Goal: Find specific page/section: Find specific page/section

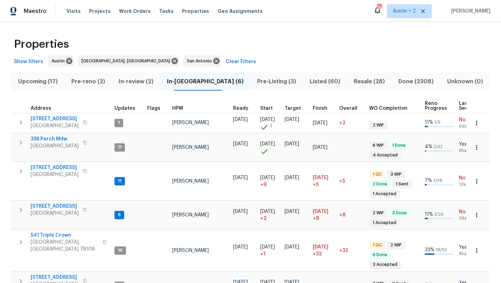
scroll to position [53, 0]
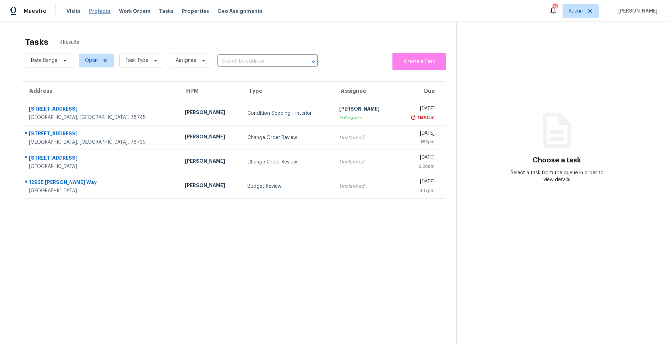
click at [102, 9] on span "Projects" at bounding box center [100, 11] width 22 height 7
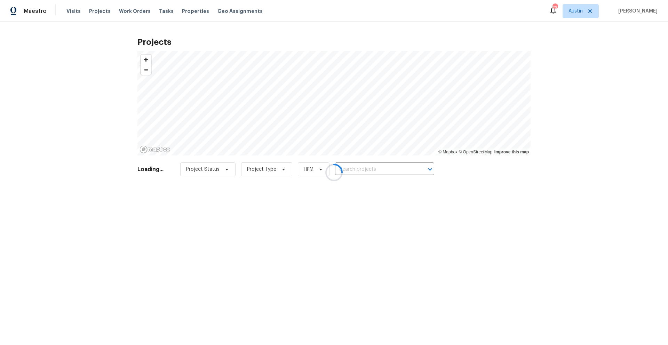
click at [191, 13] on div at bounding box center [334, 172] width 668 height 345
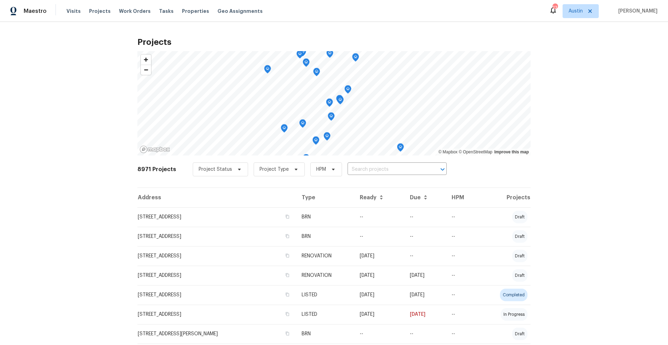
click at [191, 13] on span "Properties" at bounding box center [195, 11] width 27 height 7
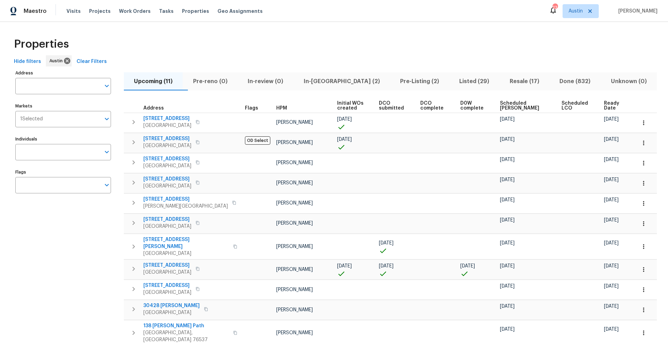
click at [180, 40] on div "Properties" at bounding box center [334, 44] width 646 height 22
click at [60, 120] on input "Markets" at bounding box center [72, 119] width 58 height 16
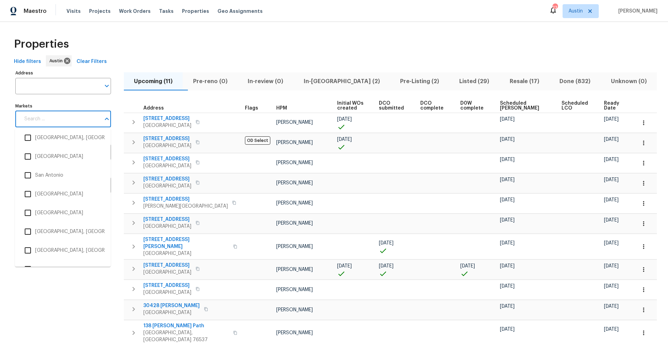
scroll to position [2015, 0]
click at [30, 174] on input "checkbox" at bounding box center [28, 174] width 15 height 15
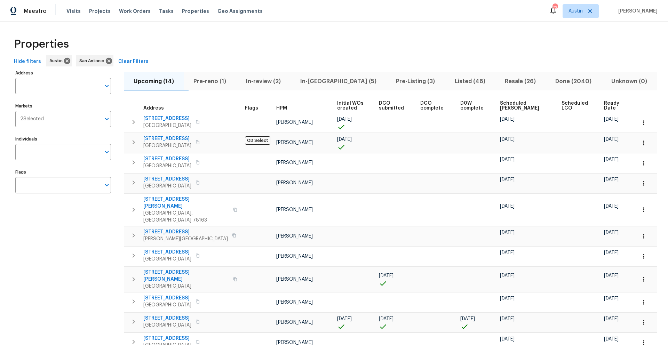
click at [41, 131] on div "Address Address Markets 2 Selected Markets Individuals Individuals Flags Flags" at bounding box center [67, 252] width 104 height 368
click at [43, 121] on span "2 Selected" at bounding box center [32, 119] width 24 height 6
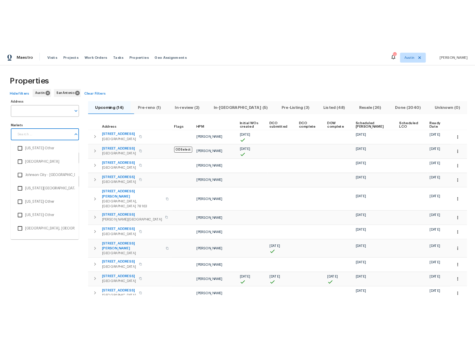
scroll to position [943, 0]
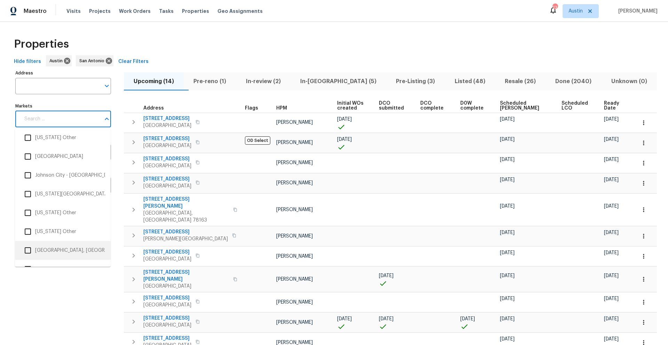
click at [27, 249] on input "checkbox" at bounding box center [28, 250] width 15 height 15
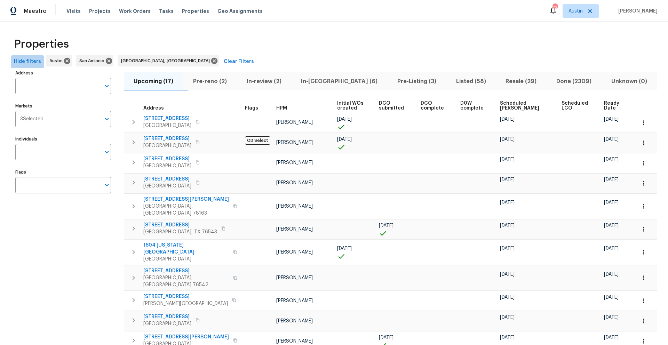
click at [37, 60] on span "Hide filters" at bounding box center [27, 61] width 27 height 9
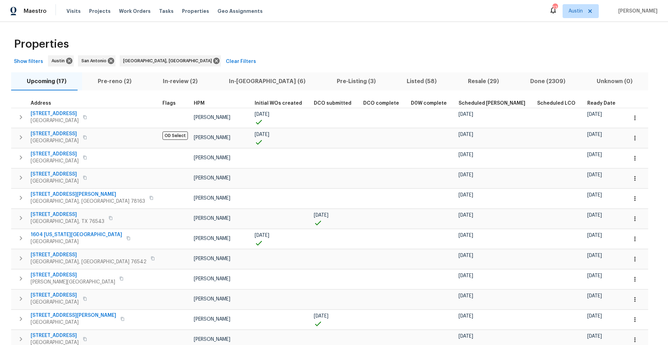
click at [333, 48] on div "Properties" at bounding box center [334, 44] width 646 height 22
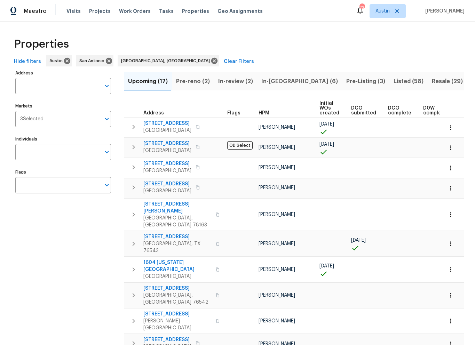
click at [282, 104] on th "HPM" at bounding box center [286, 108] width 61 height 19
click at [276, 101] on th "HPM" at bounding box center [286, 108] width 61 height 19
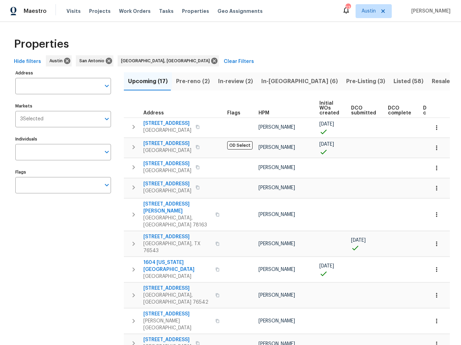
click at [279, 101] on th "HPM" at bounding box center [286, 108] width 61 height 19
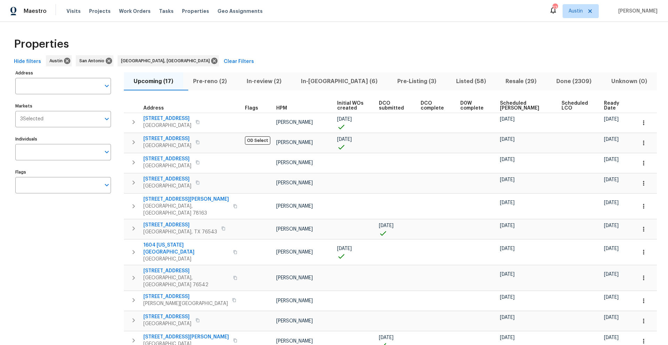
click at [461, 13] on span "[PERSON_NAME]" at bounding box center [637, 11] width 42 height 7
click at [32, 11] on span "Maestro" at bounding box center [35, 11] width 23 height 7
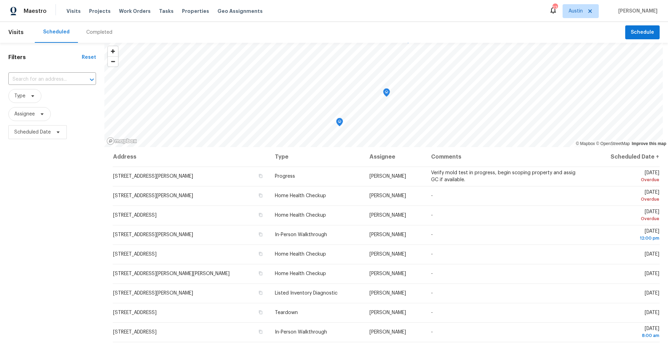
click at [642, 13] on span "[PERSON_NAME]" at bounding box center [637, 11] width 42 height 7
click at [12, 13] on img at bounding box center [13, 11] width 6 height 9
click at [31, 12] on span "Maestro" at bounding box center [35, 11] width 23 height 7
click at [633, 11] on span "[PERSON_NAME]" at bounding box center [637, 11] width 42 height 7
click at [634, 11] on span "[PERSON_NAME]" at bounding box center [637, 11] width 42 height 7
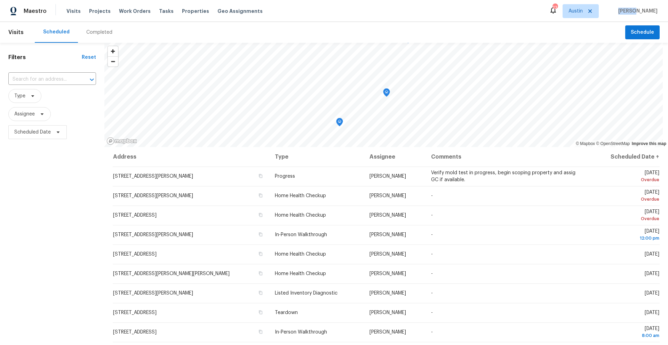
click at [634, 11] on span "[PERSON_NAME]" at bounding box center [637, 11] width 42 height 7
click at [642, 12] on span "[PERSON_NAME]" at bounding box center [637, 11] width 42 height 7
click at [556, 9] on div "23" at bounding box center [555, 7] width 5 height 7
click at [557, 13] on icon at bounding box center [553, 10] width 8 height 8
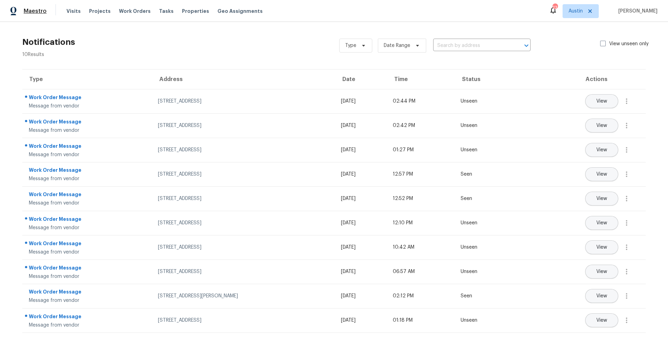
click at [25, 9] on span "Maestro" at bounding box center [35, 11] width 23 height 7
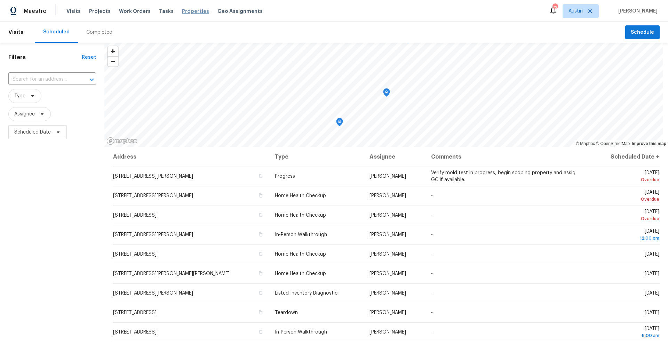
click at [182, 9] on span "Properties" at bounding box center [195, 11] width 27 height 7
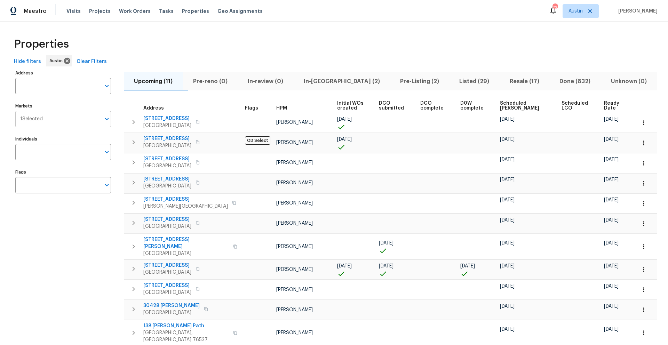
click at [53, 123] on input "Markets" at bounding box center [72, 119] width 58 height 16
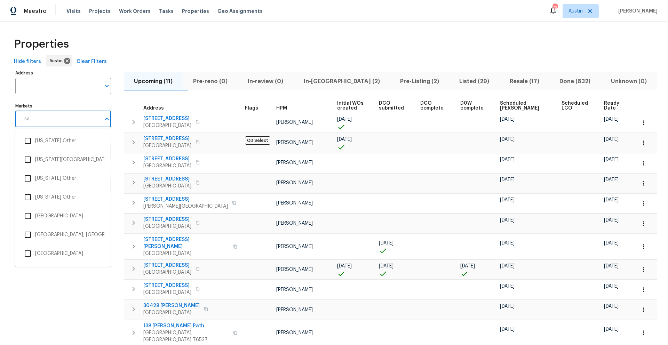
type input "san"
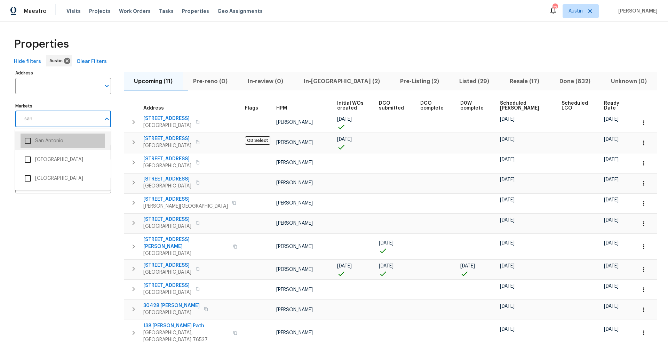
click at [46, 137] on li "San Antonio" at bounding box center [63, 141] width 85 height 15
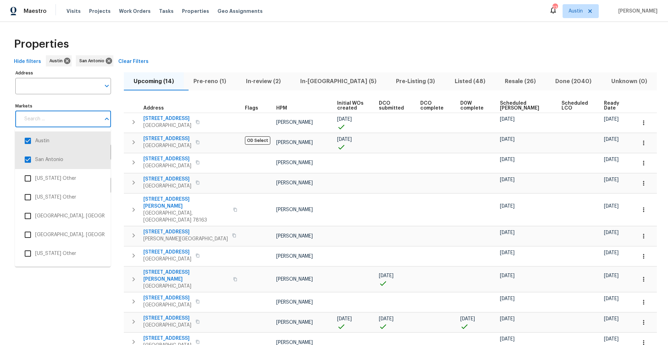
click at [59, 122] on input "Markets" at bounding box center [60, 119] width 80 height 16
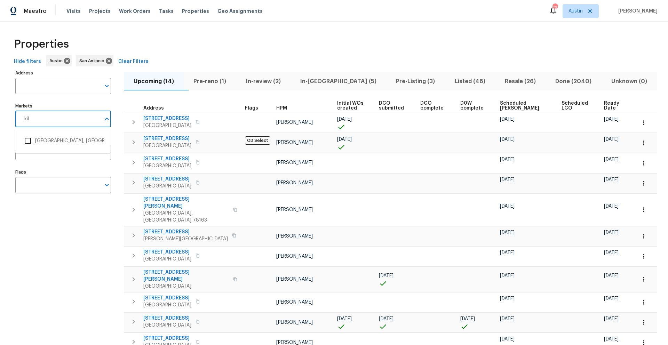
type input "kill"
click at [67, 145] on li "Killeen, TX" at bounding box center [63, 141] width 85 height 15
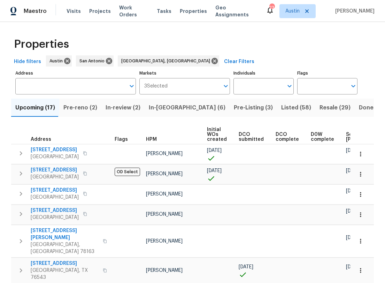
click at [346, 133] on span "Scheduled [PERSON_NAME]" at bounding box center [365, 137] width 39 height 10
drag, startPoint x: 305, startPoint y: 128, endPoint x: 275, endPoint y: 128, distance: 29.6
click at [275, 128] on tr "Address Flags HPM Initial WOs created DCO submitted DCO complete D0W complete S…" at bounding box center [251, 134] width 480 height 19
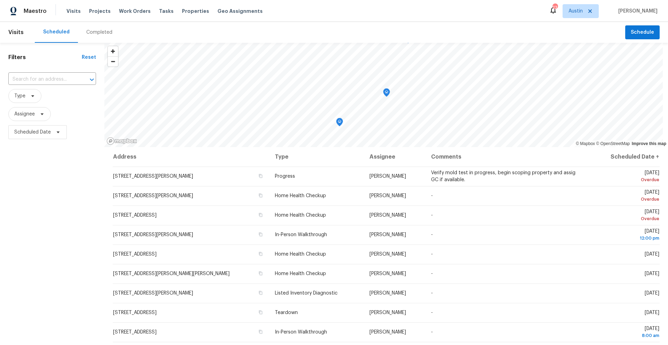
click at [634, 13] on span "[PERSON_NAME]" at bounding box center [637, 11] width 42 height 7
click at [635, 12] on span "[PERSON_NAME]" at bounding box center [637, 11] width 42 height 7
click at [636, 12] on span "[PERSON_NAME]" at bounding box center [637, 11] width 42 height 7
click at [636, 11] on span "[PERSON_NAME]" at bounding box center [637, 11] width 42 height 7
click at [24, 11] on span "Maestro" at bounding box center [35, 11] width 23 height 7
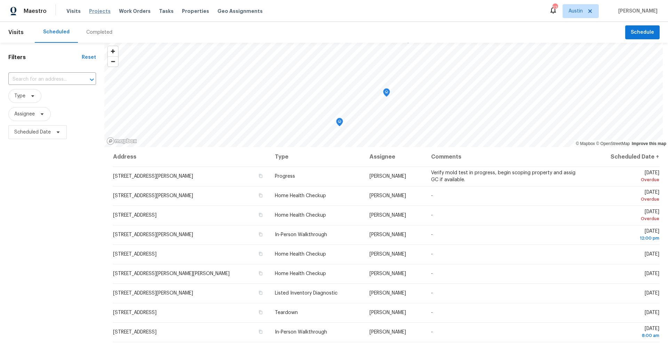
click at [89, 14] on span "Projects" at bounding box center [100, 11] width 22 height 7
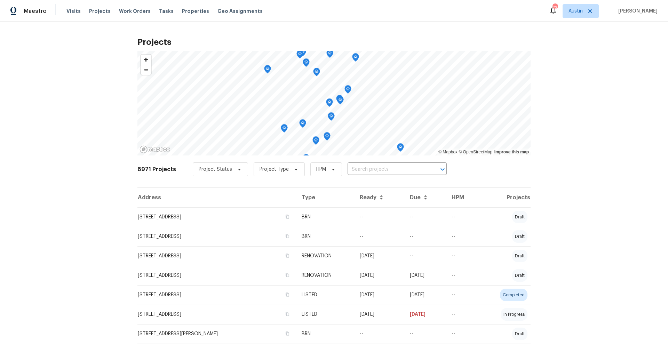
click at [182, 13] on span "Properties" at bounding box center [195, 11] width 27 height 7
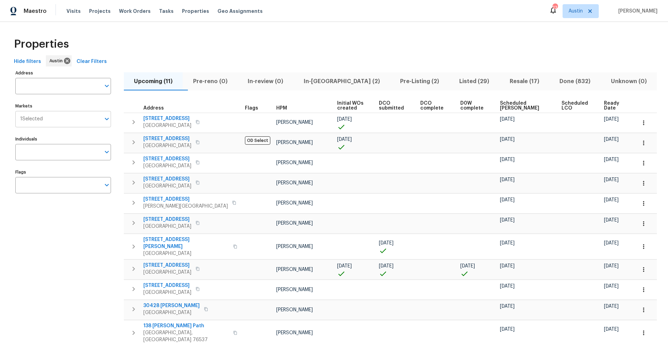
click at [67, 118] on input "Markets" at bounding box center [72, 119] width 58 height 16
type input "kil"
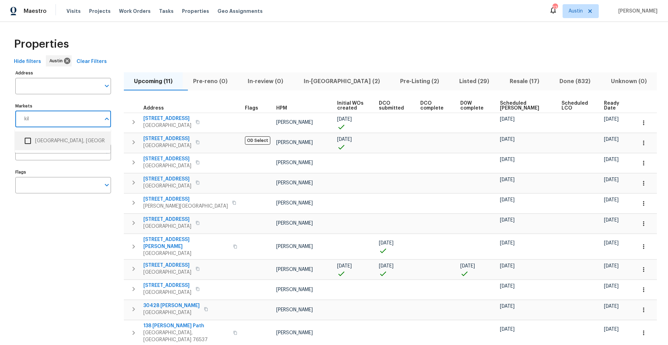
click at [56, 136] on li "[GEOGRAPHIC_DATA], [GEOGRAPHIC_DATA]" at bounding box center [63, 141] width 85 height 15
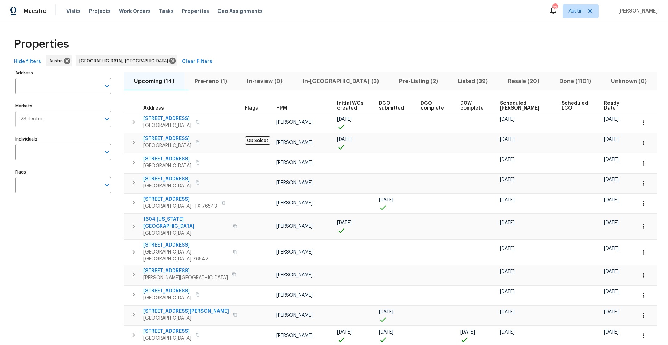
click at [62, 122] on input "Markets" at bounding box center [72, 119] width 57 height 16
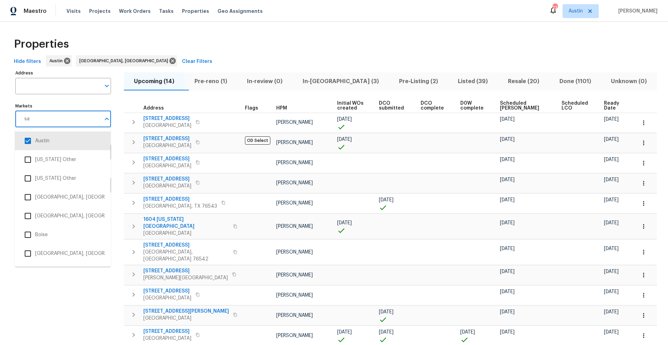
type input "san"
click at [56, 139] on li "San Antonio" at bounding box center [63, 141] width 85 height 15
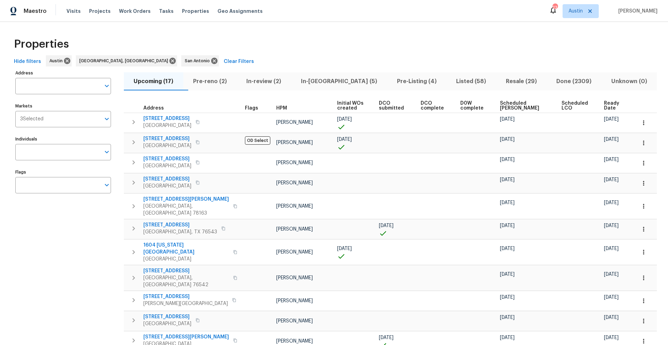
click at [511, 104] on span "Scheduled [PERSON_NAME]" at bounding box center [524, 106] width 49 height 10
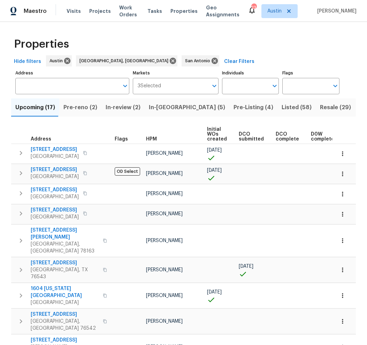
click at [314, 55] on div "Properties" at bounding box center [183, 44] width 344 height 22
click at [335, 54] on div "Properties" at bounding box center [183, 44] width 344 height 22
click at [316, 50] on div "Properties" at bounding box center [183, 44] width 344 height 22
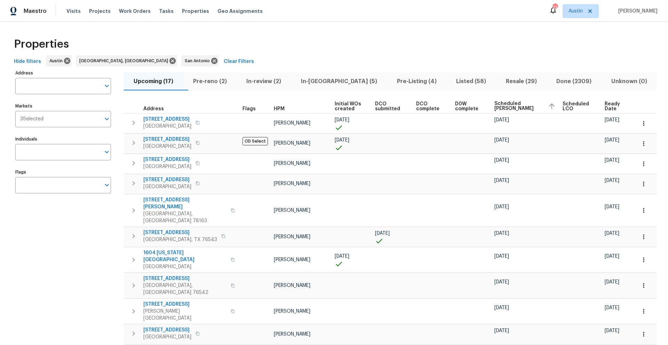
click at [248, 54] on div "Properties" at bounding box center [334, 44] width 646 height 22
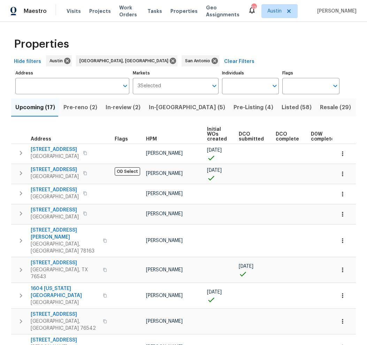
click at [299, 121] on div "Upcoming (17) Pre-reno (2) In-review (2) In-reno (5) Pre-Listing (4) Listed (58…" at bounding box center [183, 322] width 344 height 456
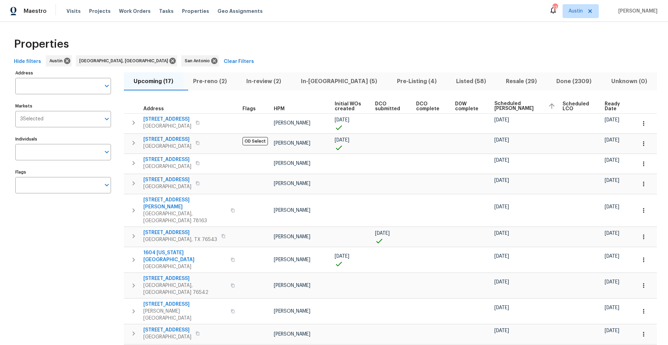
click at [366, 16] on div "23 [PERSON_NAME] [PERSON_NAME]" at bounding box center [603, 11] width 109 height 14
click at [30, 9] on span "Maestro" at bounding box center [35, 11] width 23 height 7
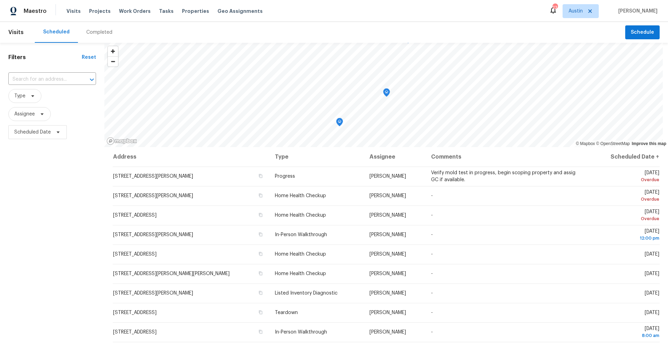
click at [648, 11] on span "[PERSON_NAME]" at bounding box center [637, 11] width 42 height 7
drag, startPoint x: 595, startPoint y: 12, endPoint x: 543, endPoint y: 25, distance: 53.4
click at [543, 25] on div "Maestro Visits Projects Work Orders Tasks Properties Geo Assignments 23 [PERSON…" at bounding box center [334, 172] width 668 height 345
click at [72, 11] on span "Visits" at bounding box center [73, 11] width 14 height 7
click at [638, 9] on span "[PERSON_NAME]" at bounding box center [637, 11] width 42 height 7
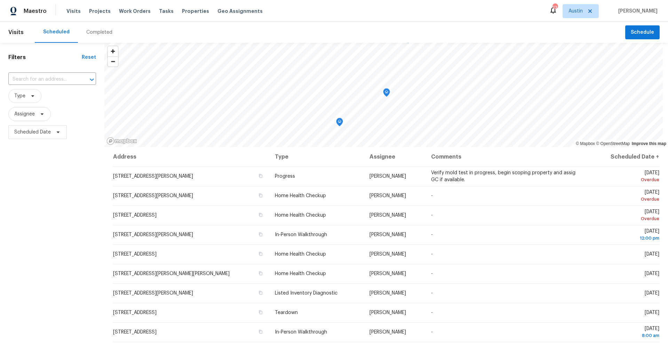
click at [638, 9] on span "[PERSON_NAME]" at bounding box center [637, 11] width 42 height 7
click at [612, 12] on div "23 [PERSON_NAME] [PERSON_NAME]" at bounding box center [603, 11] width 109 height 14
